Goal: Information Seeking & Learning: Learn about a topic

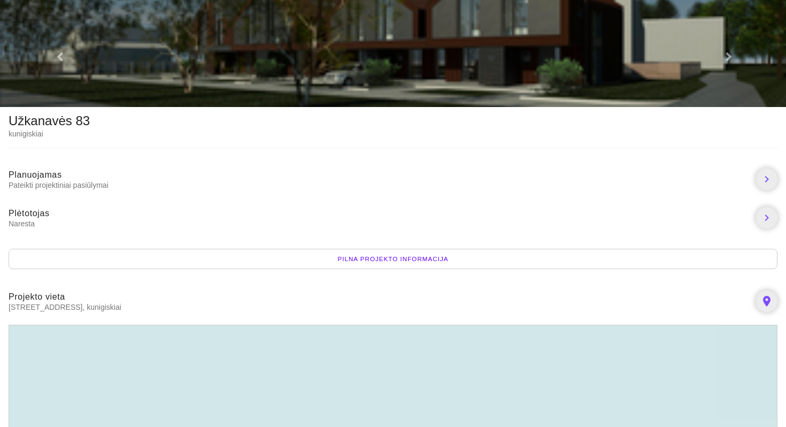
click at [397, 256] on div "Pilna projekto informacija" at bounding box center [393, 259] width 769 height 20
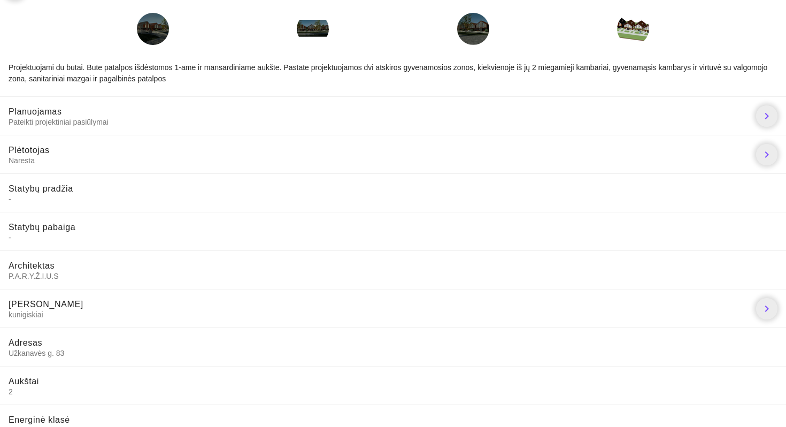
scroll to position [29, 0]
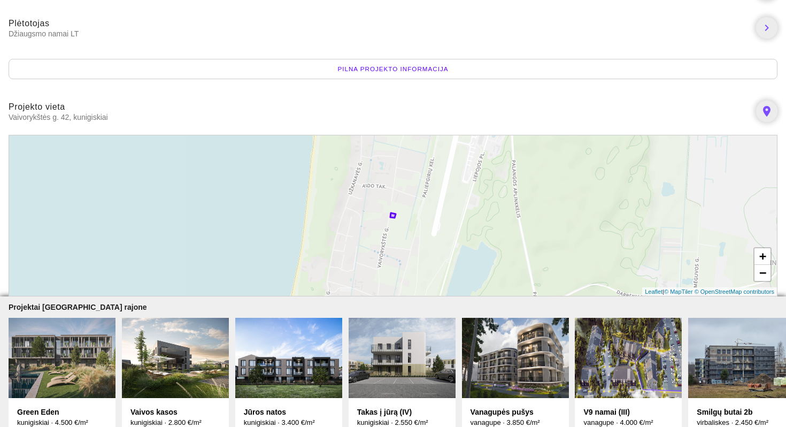
scroll to position [204, 0]
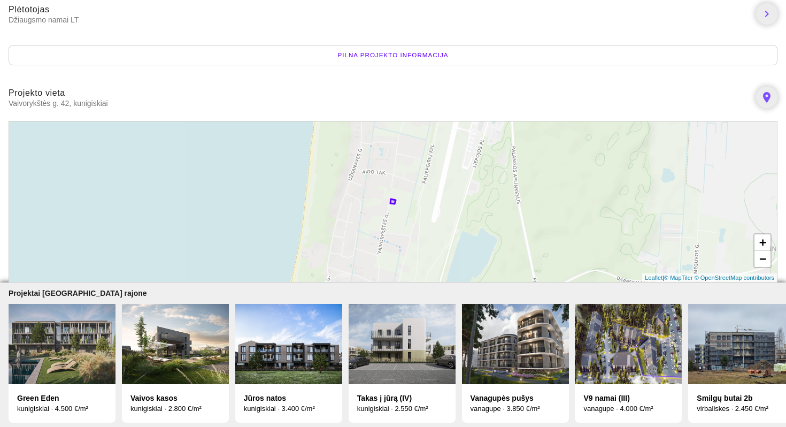
click at [391, 355] on img at bounding box center [402, 344] width 107 height 80
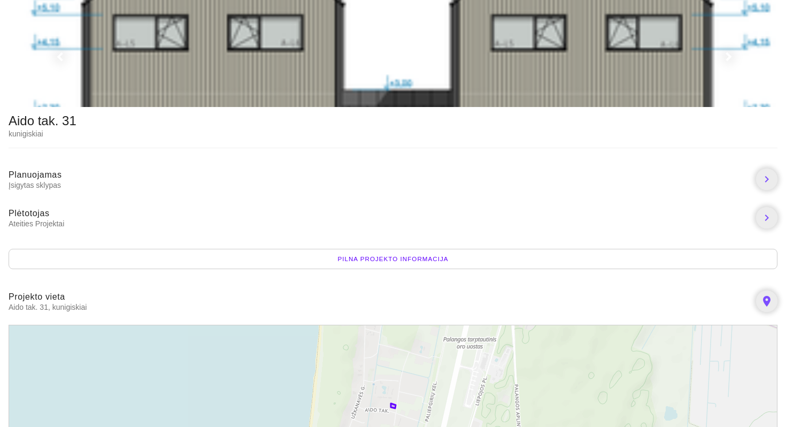
click at [370, 257] on div "Pilna projekto informacija" at bounding box center [393, 259] width 769 height 20
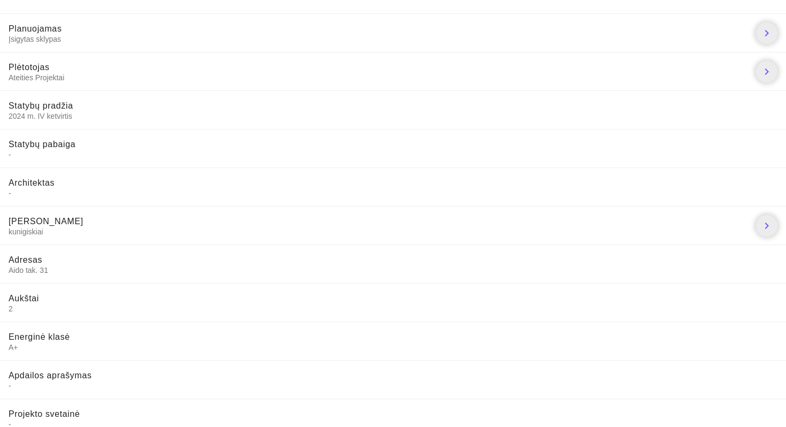
scroll to position [92, 0]
